Goal: Obtain resource: Download file/media

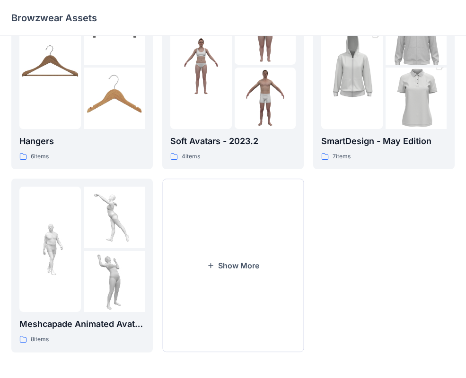
scroll to position [236, 0]
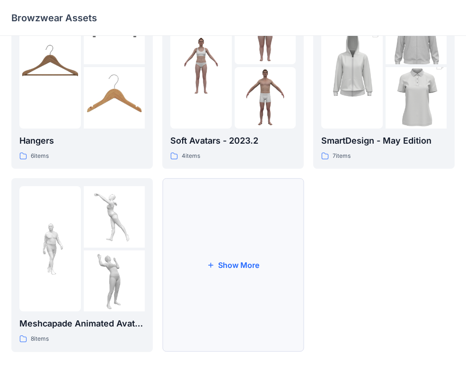
click at [267, 188] on button "Show More" at bounding box center [232, 265] width 141 height 174
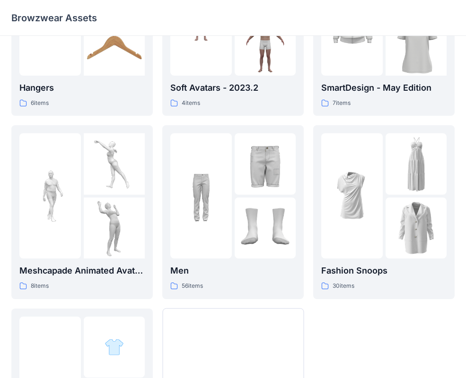
scroll to position [314, 0]
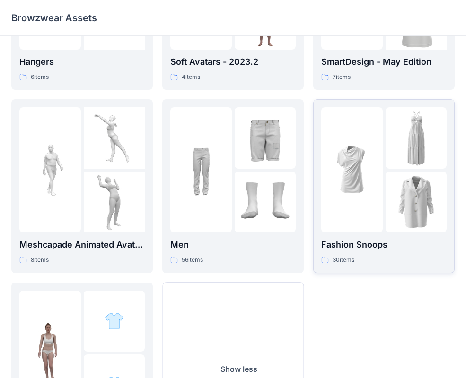
click at [369, 254] on div "Fashion Snoops 30 items" at bounding box center [383, 251] width 125 height 27
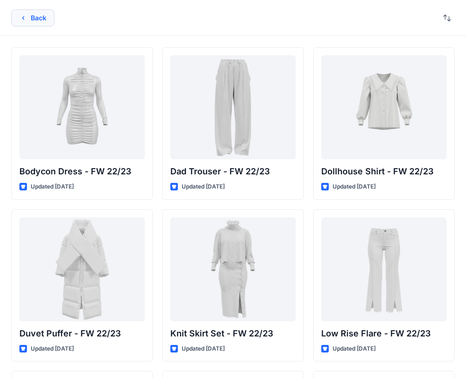
click at [43, 20] on button "Back" at bounding box center [32, 17] width 43 height 17
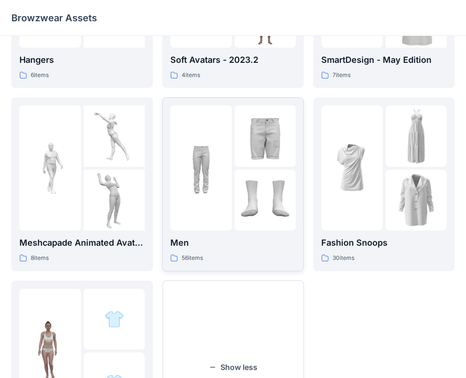
scroll to position [314, 0]
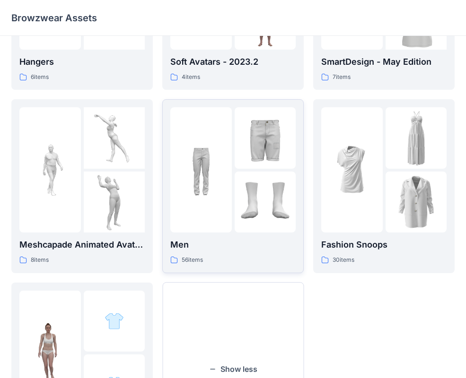
click at [227, 228] on div at bounding box center [200, 169] width 61 height 125
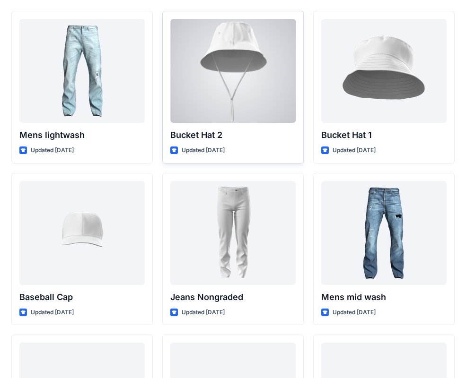
scroll to position [156, 0]
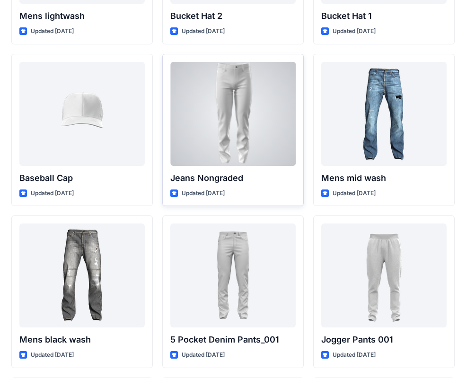
click at [227, 129] on div at bounding box center [232, 114] width 125 height 104
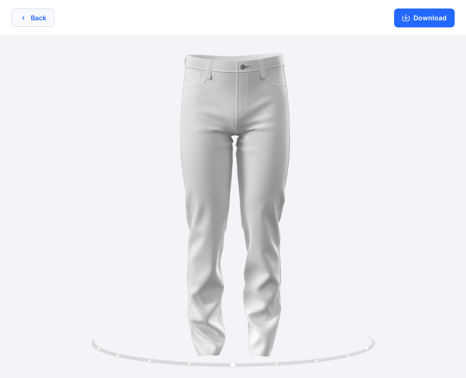
click at [36, 23] on button "Back" at bounding box center [32, 18] width 43 height 18
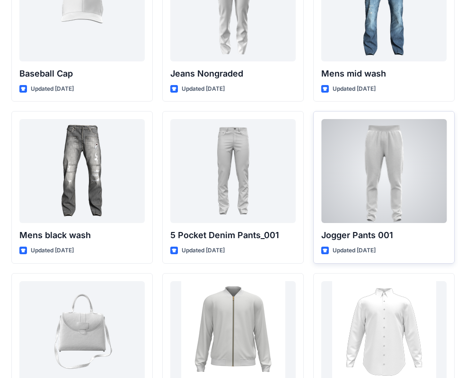
scroll to position [271, 0]
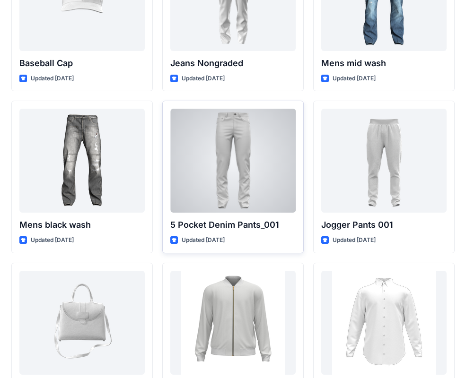
click at [264, 160] on div at bounding box center [232, 161] width 125 height 104
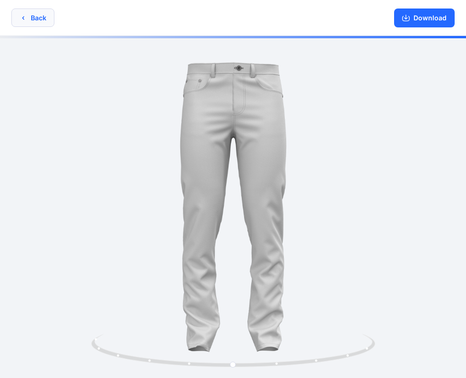
click at [39, 22] on button "Back" at bounding box center [32, 18] width 43 height 18
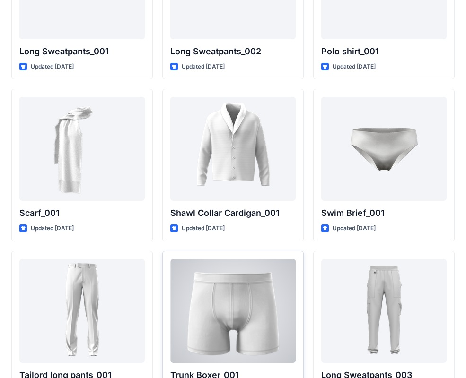
scroll to position [2133, 0]
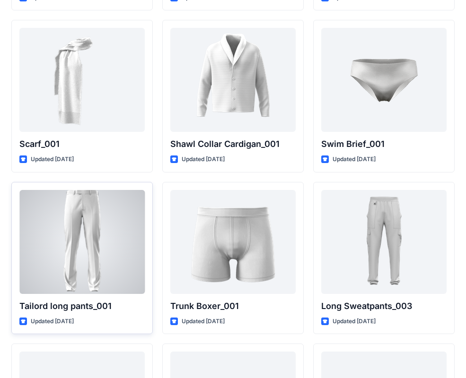
click at [121, 252] on div at bounding box center [81, 242] width 125 height 104
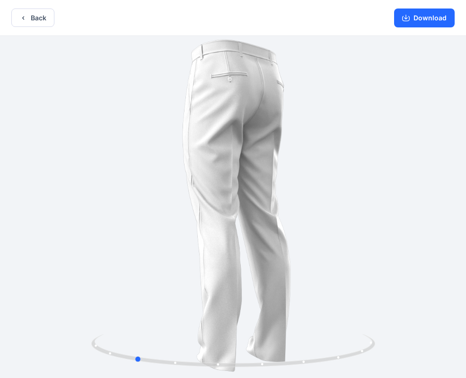
drag, startPoint x: 244, startPoint y: 116, endPoint x: 209, endPoint y: 86, distance: 46.0
click at [160, 109] on div at bounding box center [233, 208] width 466 height 344
click at [412, 22] on button "Download" at bounding box center [424, 18] width 61 height 19
click at [43, 19] on button "Back" at bounding box center [32, 18] width 43 height 18
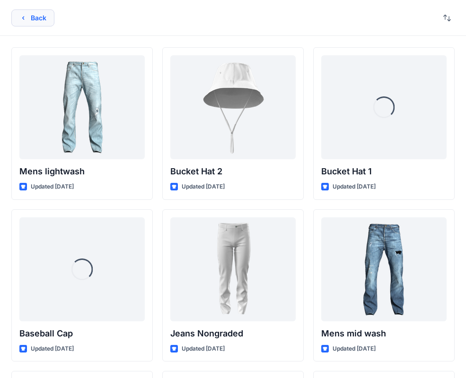
click at [36, 17] on button "Back" at bounding box center [32, 17] width 43 height 17
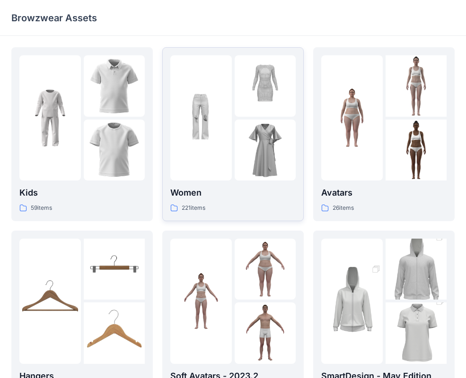
click at [225, 185] on div "Women 221 items" at bounding box center [232, 134] width 125 height 158
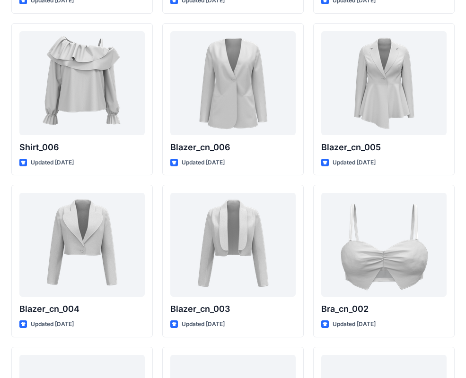
scroll to position [5442, 0]
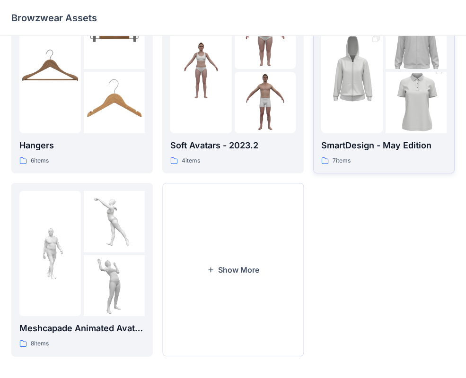
scroll to position [236, 0]
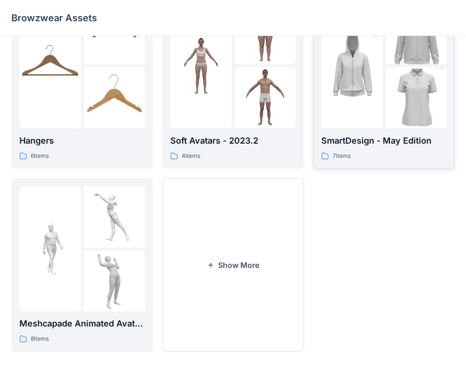
click at [402, 149] on div "SmartDesign - May Edition 7 items" at bounding box center [383, 147] width 125 height 27
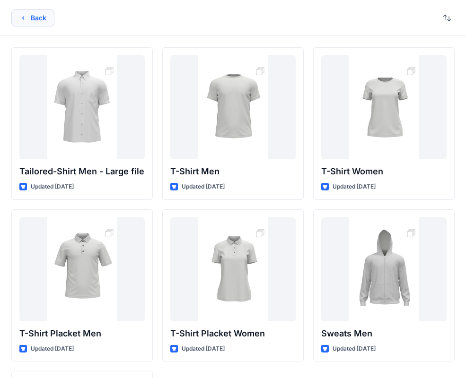
click at [39, 17] on button "Back" at bounding box center [32, 17] width 43 height 17
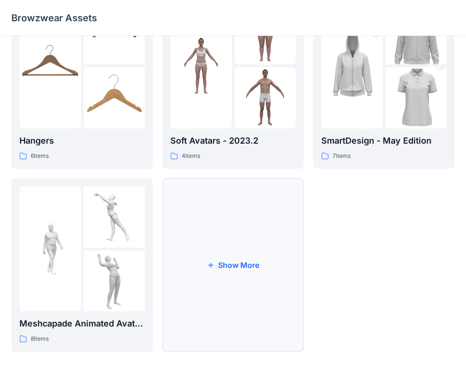
click at [224, 191] on button "Show More" at bounding box center [232, 265] width 141 height 174
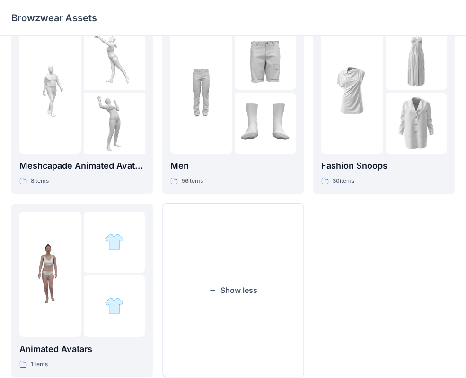
scroll to position [419, 0]
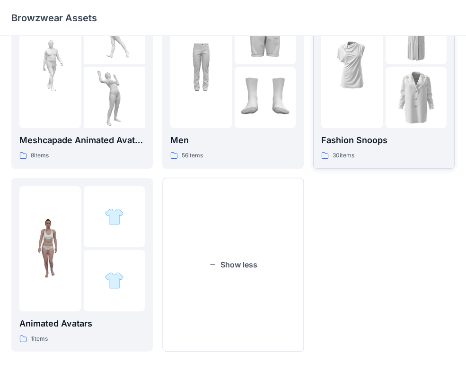
click at [359, 152] on div "30 items" at bounding box center [383, 156] width 125 height 10
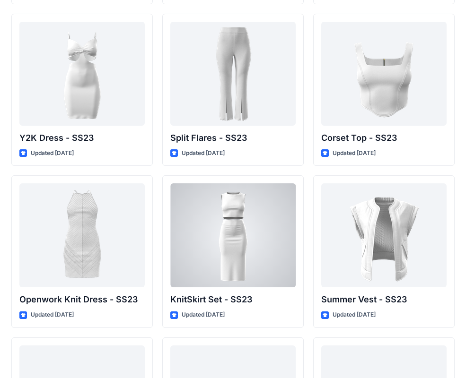
scroll to position [834, 0]
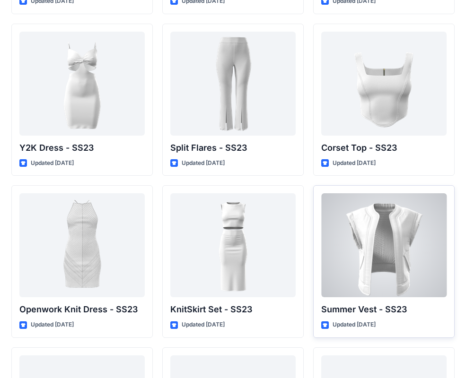
click at [399, 211] on div at bounding box center [383, 245] width 125 height 104
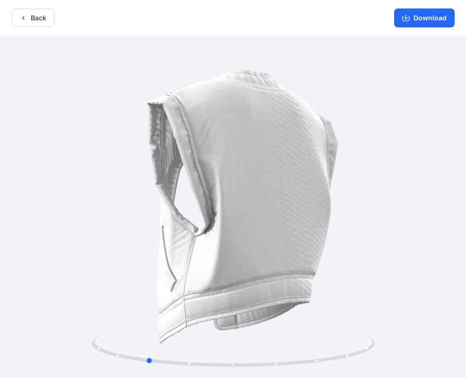
drag, startPoint x: 271, startPoint y: 181, endPoint x: 165, endPoint y: 146, distance: 112.3
click at [185, 155] on div at bounding box center [233, 208] width 466 height 344
click at [30, 21] on button "Back" at bounding box center [32, 18] width 43 height 18
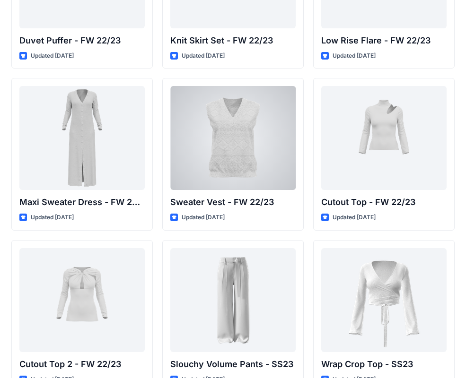
scroll to position [293, 0]
click at [247, 117] on div at bounding box center [232, 139] width 125 height 104
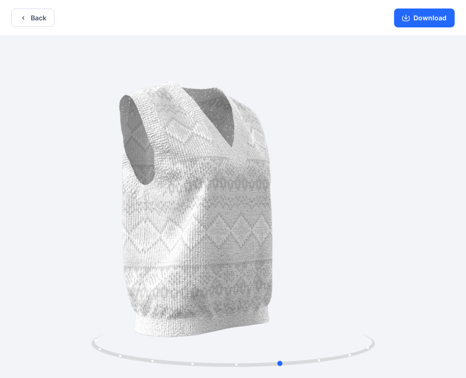
drag, startPoint x: 237, startPoint y: 175, endPoint x: 281, endPoint y: 171, distance: 44.2
click at [281, 171] on div at bounding box center [233, 208] width 466 height 344
click at [413, 24] on button "Download" at bounding box center [424, 18] width 61 height 19
click at [34, 17] on button "Back" at bounding box center [32, 18] width 43 height 18
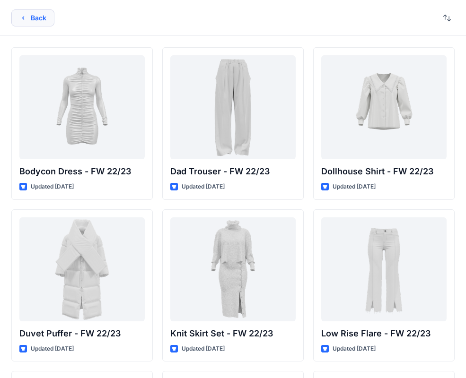
click at [27, 21] on button "Back" at bounding box center [32, 17] width 43 height 17
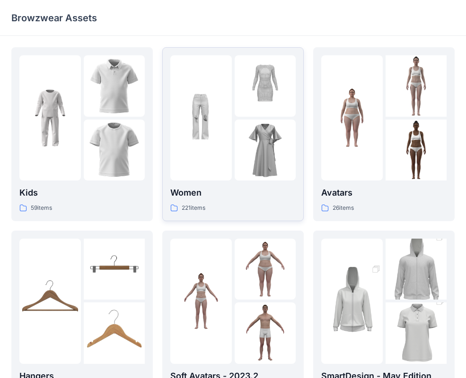
click at [244, 145] on img at bounding box center [265, 150] width 61 height 61
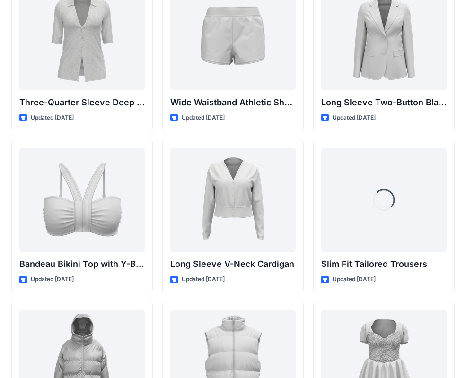
scroll to position [897, 0]
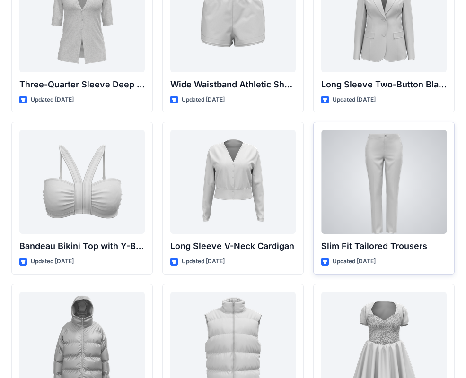
click at [397, 165] on div at bounding box center [383, 182] width 125 height 104
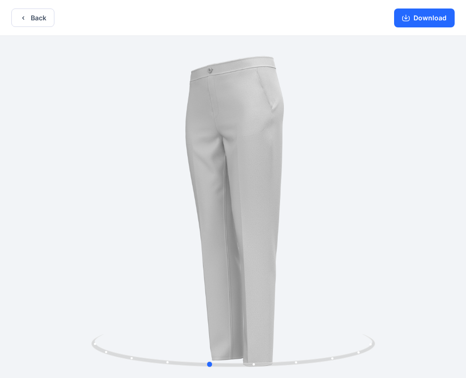
drag, startPoint x: 297, startPoint y: 150, endPoint x: 98, endPoint y: 138, distance: 199.0
click at [0, 148] on html "Back Download Version History" at bounding box center [233, 190] width 466 height 380
click at [404, 15] on icon "button" at bounding box center [406, 18] width 8 height 8
click at [27, 14] on button "Back" at bounding box center [32, 18] width 43 height 18
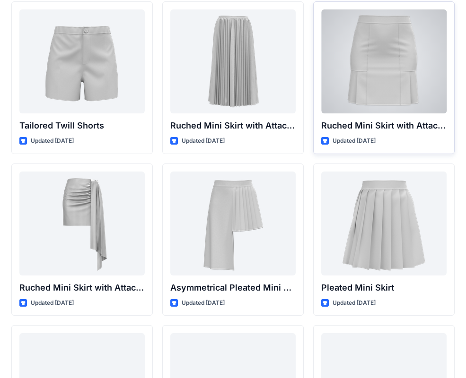
scroll to position [2362, 0]
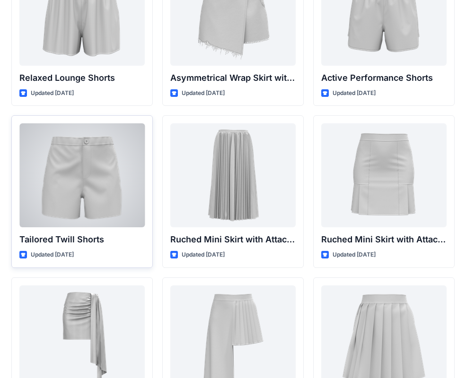
click at [132, 158] on div at bounding box center [81, 175] width 125 height 104
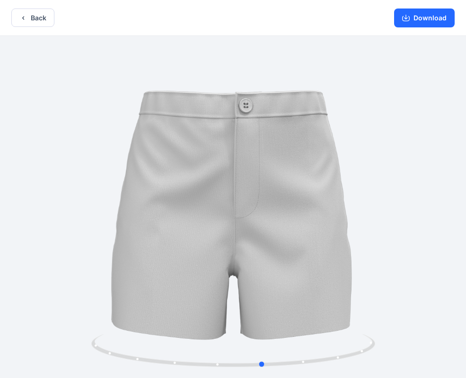
drag, startPoint x: 305, startPoint y: 158, endPoint x: 66, endPoint y: 136, distance: 239.4
click at [66, 136] on div at bounding box center [233, 208] width 466 height 344
click at [437, 22] on button "Download" at bounding box center [424, 18] width 61 height 19
